Goal: Task Accomplishment & Management: Use online tool/utility

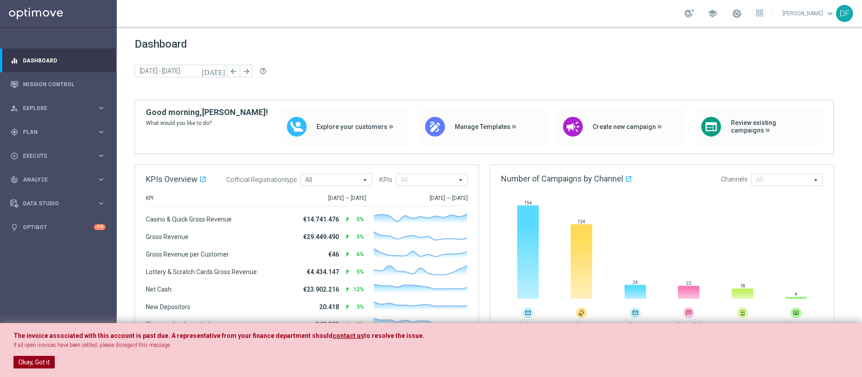
click at [25, 361] on button "Okay, Got it" at bounding box center [33, 362] width 41 height 13
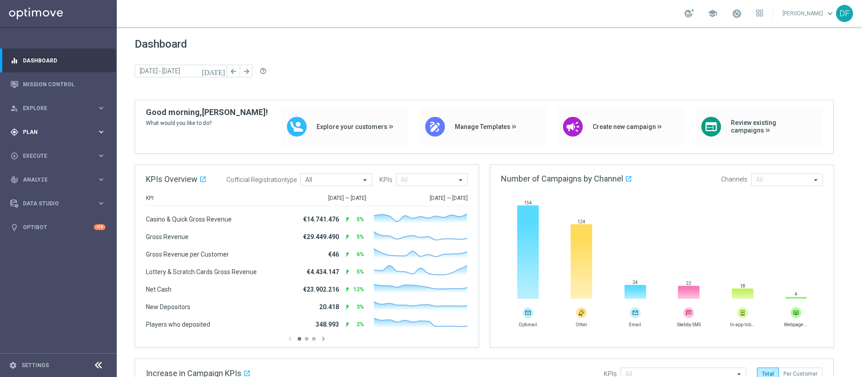
click at [42, 131] on span "Plan" at bounding box center [60, 131] width 74 height 5
click at [39, 179] on span "Templates" at bounding box center [56, 177] width 64 height 5
click at [42, 190] on link "Optimail" at bounding box center [61, 190] width 66 height 7
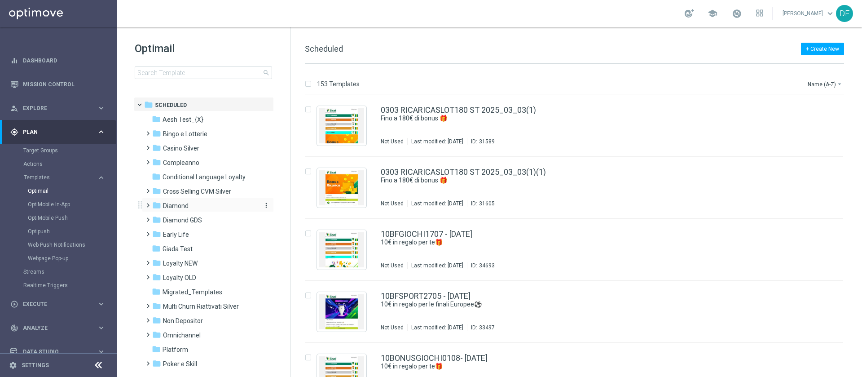
click at [167, 205] on span "Diamond" at bounding box center [176, 206] width 26 height 8
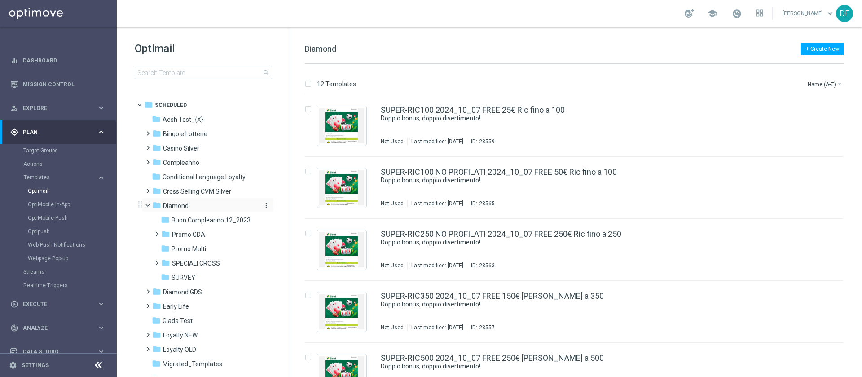
click at [168, 204] on span "Diamond" at bounding box center [176, 206] width 26 height 8
click at [180, 256] on div "folder SPECIALI CROSS more_vert" at bounding box center [212, 262] width 123 height 14
click at [205, 261] on span "SPECIALI CROSS" at bounding box center [196, 263] width 48 height 8
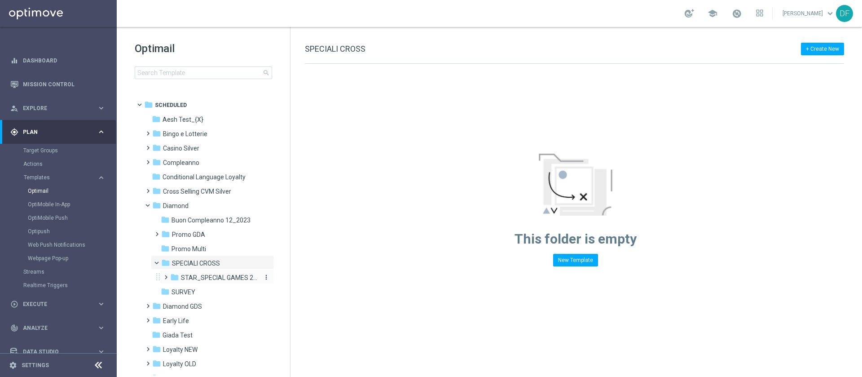
click at [201, 279] on span "STAR_SPECIAL GAMES 2025" at bounding box center [219, 277] width 77 height 8
click at [203, 290] on span "Special Games 2024" at bounding box center [219, 292] width 58 height 8
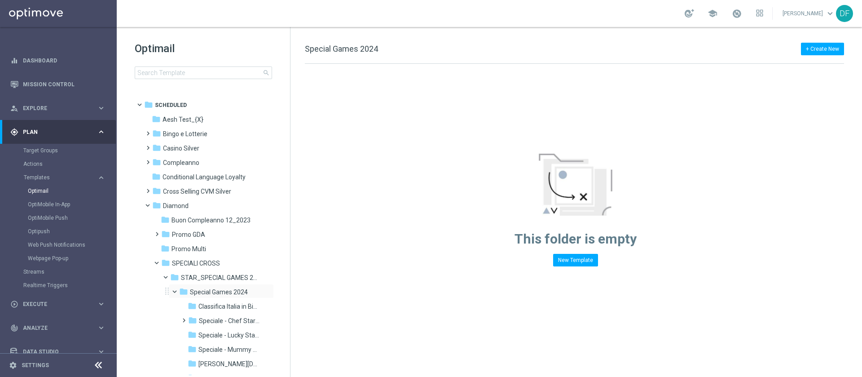
click at [177, 291] on span at bounding box center [179, 289] width 4 height 4
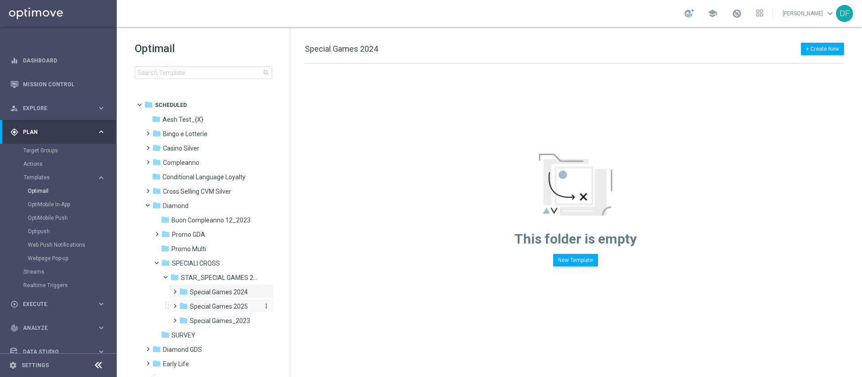
click at [212, 305] on span "Special Games 2025" at bounding box center [219, 306] width 58 height 8
click at [219, 321] on span "Choco Royale 2025" at bounding box center [225, 321] width 54 height 8
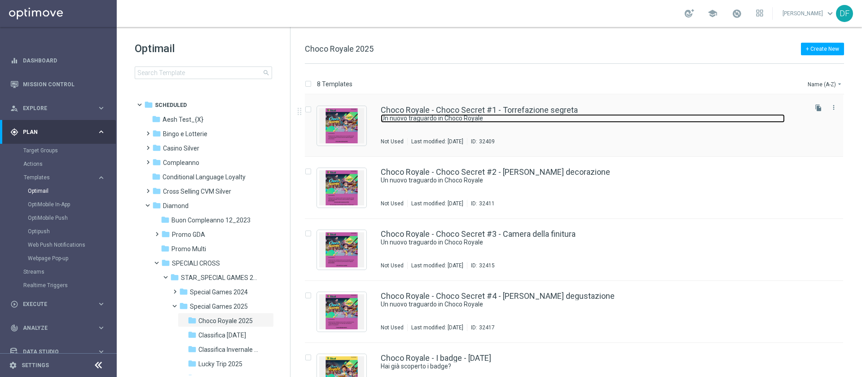
click at [493, 118] on link "Un nuovo traguardo in Choco Royale" at bounding box center [583, 118] width 404 height 9
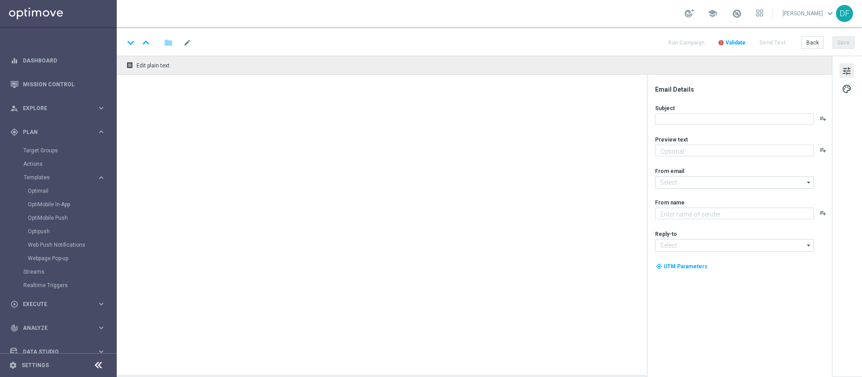
type textarea "Scopri il premio che ti aspetta"
type input "[EMAIL_ADDRESS][DOMAIN_NAME]"
type textarea "Sisal"
type input "[EMAIL_ADDRESS][DOMAIN_NAME]"
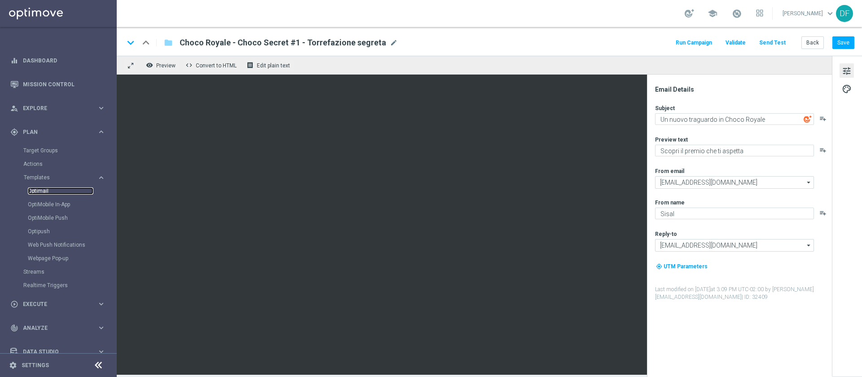
click at [37, 190] on link "Optimail" at bounding box center [61, 190] width 66 height 7
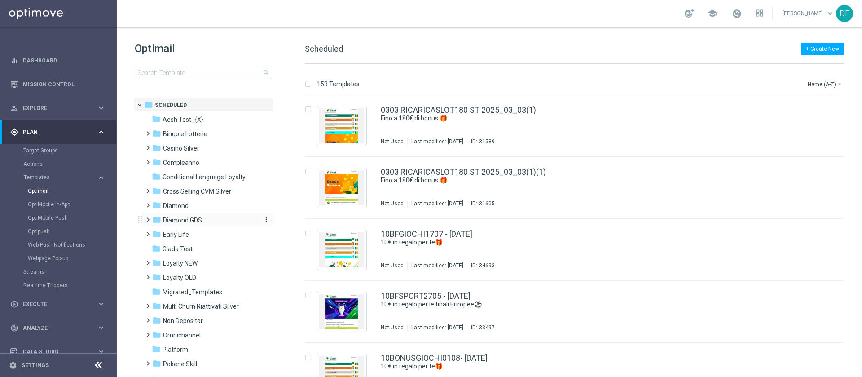
click at [190, 216] on span "Diamond GDS" at bounding box center [182, 220] width 39 height 8
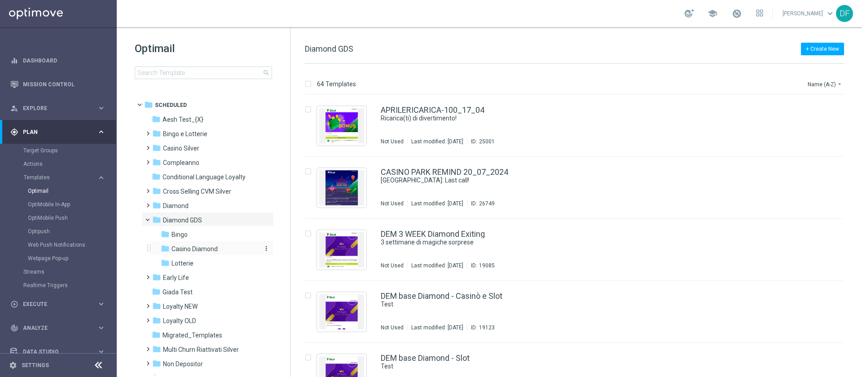
click at [188, 246] on span "Casino Diamond" at bounding box center [194, 249] width 46 height 8
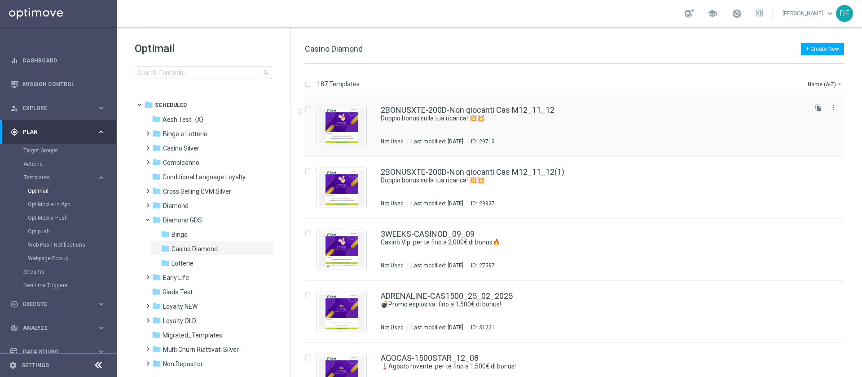
click at [415, 124] on div "2BONUSXTE-200D-Non giocanti Cas M12_11_12 Doppio bonus sulla tua ricarica! 💥💥 N…" at bounding box center [593, 125] width 425 height 39
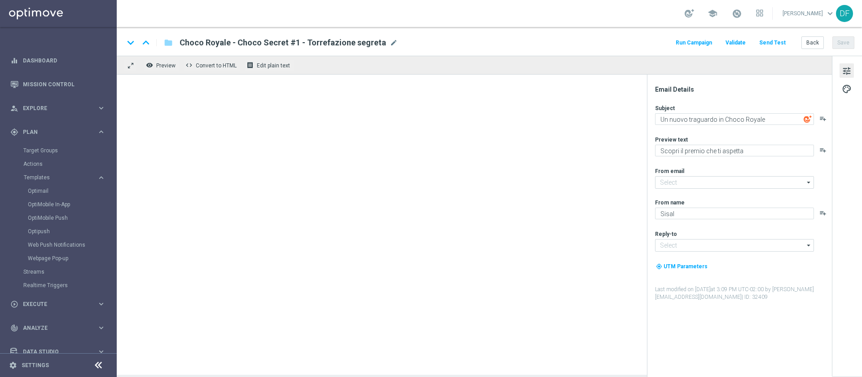
type textarea "Doppio bonus sulla tua ricarica! 💥💥"
type textarea "Scopri cosa ti abbiamo riservato!"
type textarea "Sisal Vip"
type input "[EMAIL_ADDRESS][DOMAIN_NAME]"
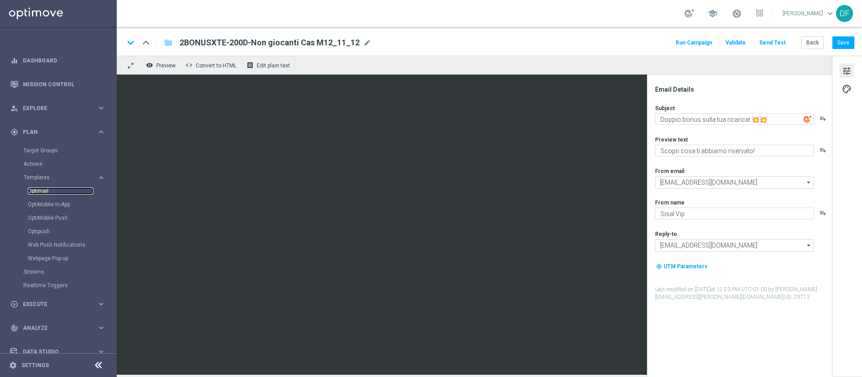
click at [44, 190] on link "Optimail" at bounding box center [61, 190] width 66 height 7
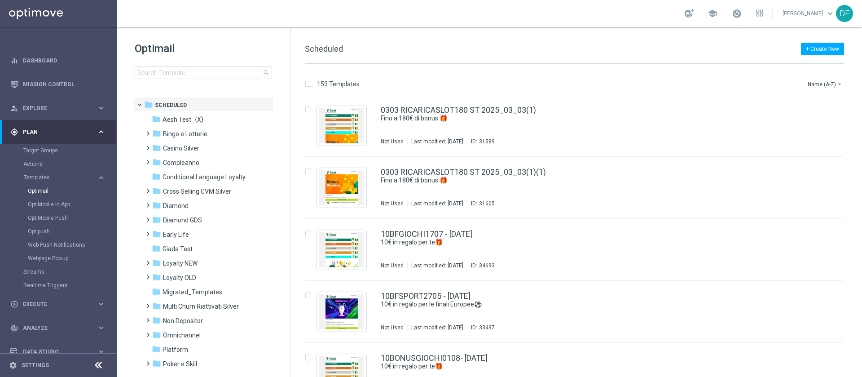
drag, startPoint x: 287, startPoint y: 198, endPoint x: 288, endPoint y: 226, distance: 28.3
click at [288, 226] on div "folder Scheduled more_vert folder Aesh Test_{X} more_vert" at bounding box center [202, 236] width 173 height 278
drag, startPoint x: 289, startPoint y: 227, endPoint x: 288, endPoint y: 266, distance: 39.1
click at [288, 266] on div "Optimail search folder 1 Folder folder Scheduled more_vert folder Aesh Test_{X}…" at bounding box center [204, 202] width 174 height 350
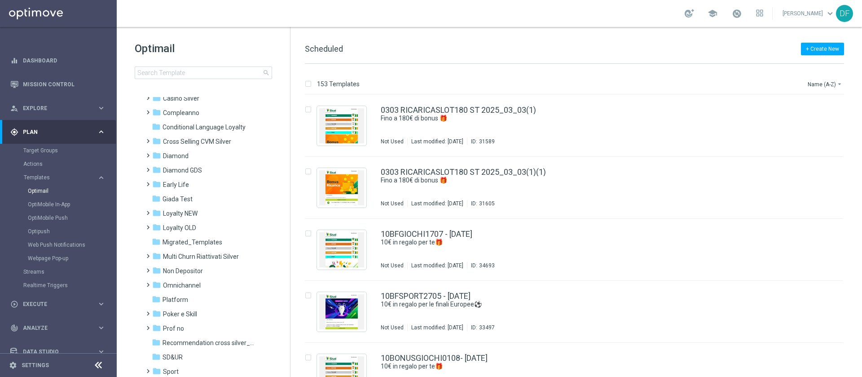
scroll to position [49, 0]
click at [166, 156] on span "Diamond" at bounding box center [176, 157] width 26 height 8
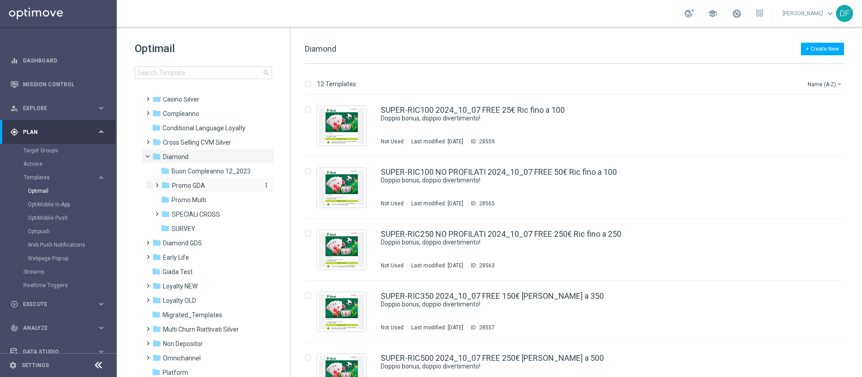
click at [205, 188] on div "folder Promo GDA" at bounding box center [209, 185] width 96 height 10
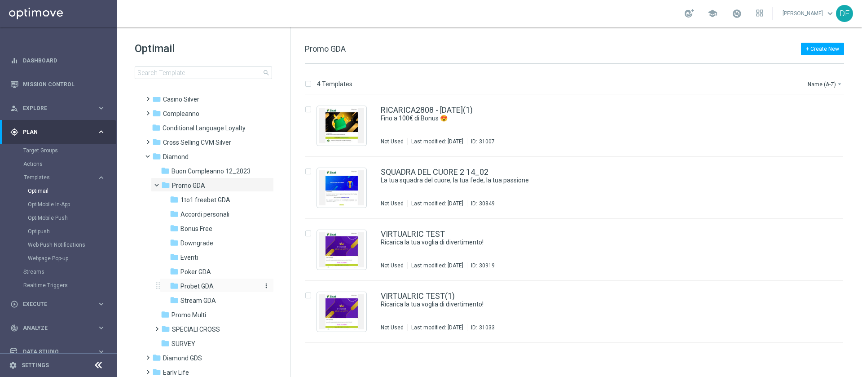
click at [205, 287] on span "Probet GDA" at bounding box center [196, 286] width 33 height 8
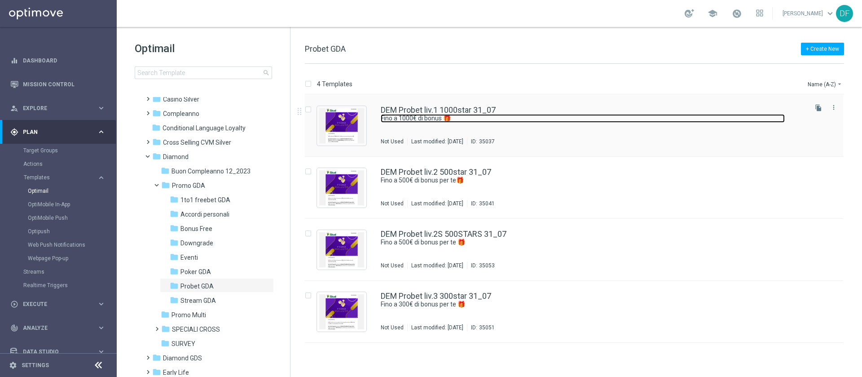
click at [406, 116] on link "Fino a 1000€ di bonus 🎁" at bounding box center [583, 118] width 404 height 9
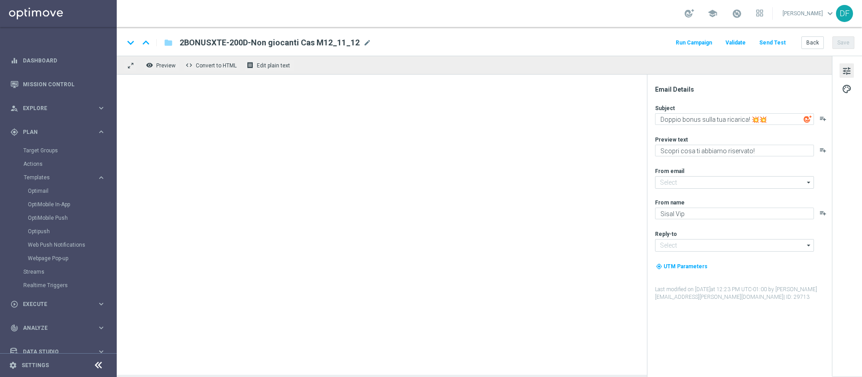
type textarea "Fino a 1000€ di bonus 🎁"
type textarea "Super promo per te"
type input "[EMAIL_ADDRESS][DOMAIN_NAME]"
type textarea "Sisal"
type input "[EMAIL_ADDRESS][DOMAIN_NAME]"
